Goal: Book appointment/travel/reservation

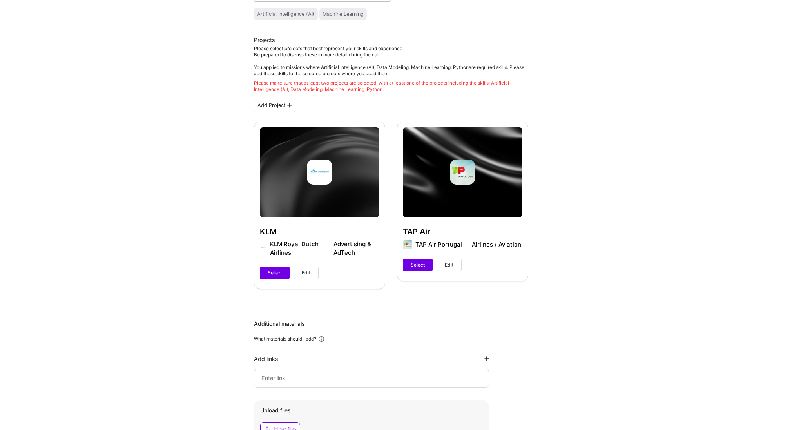
scroll to position [123, 0]
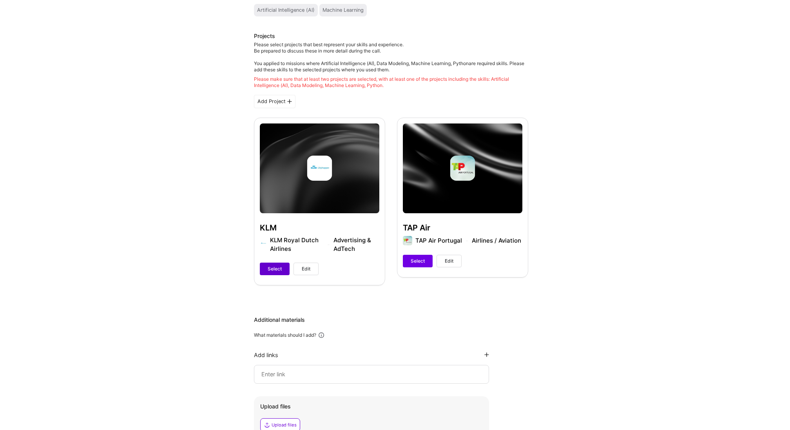
click at [278, 270] on span "Select" at bounding box center [275, 268] width 14 height 7
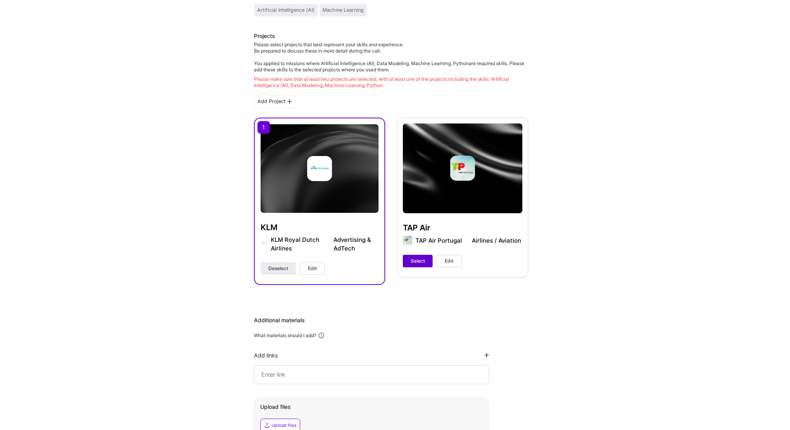
click at [424, 264] on button "Select" at bounding box center [418, 261] width 30 height 13
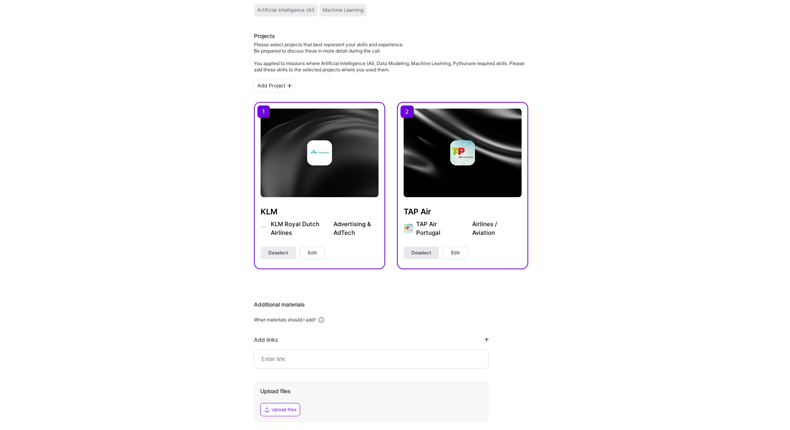
scroll to position [254, 0]
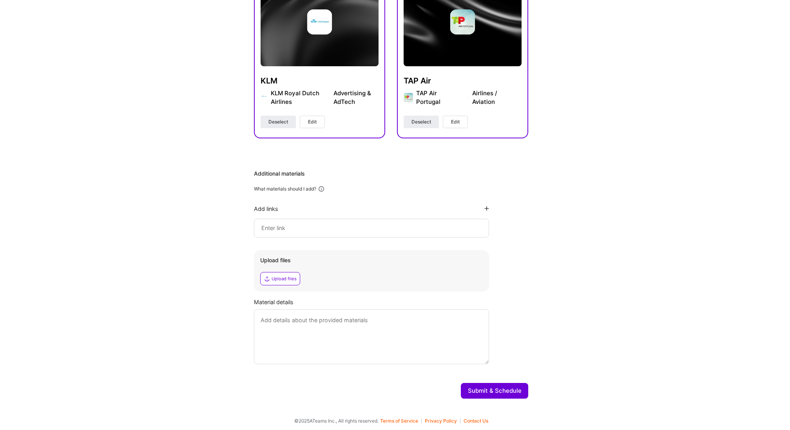
click at [497, 391] on button "Submit & Schedule" at bounding box center [494, 391] width 67 height 16
